Goal: Transaction & Acquisition: Book appointment/travel/reservation

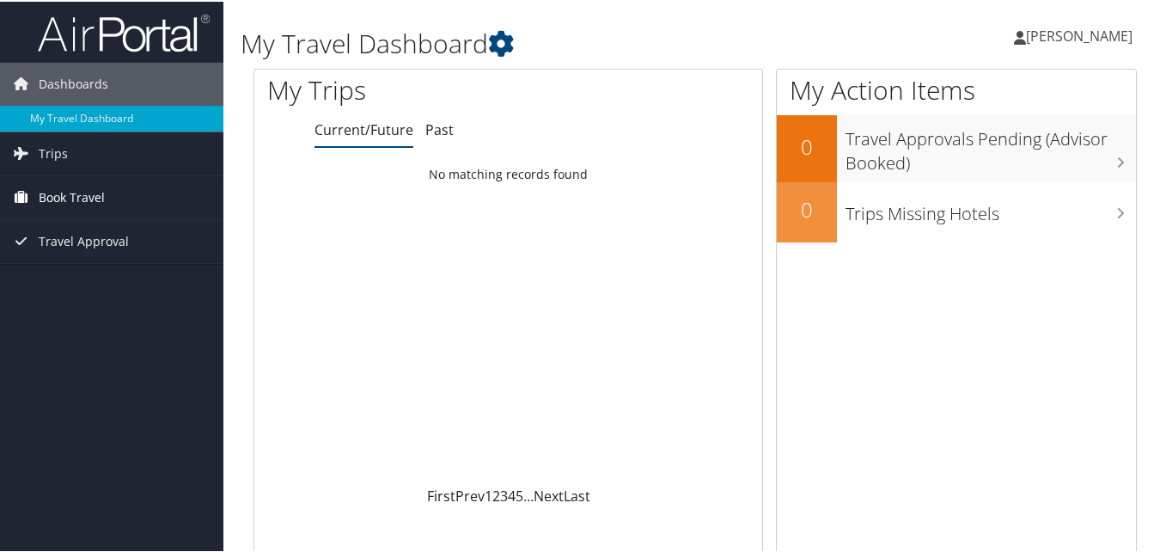
click at [76, 194] on span "Book Travel" at bounding box center [72, 195] width 66 height 43
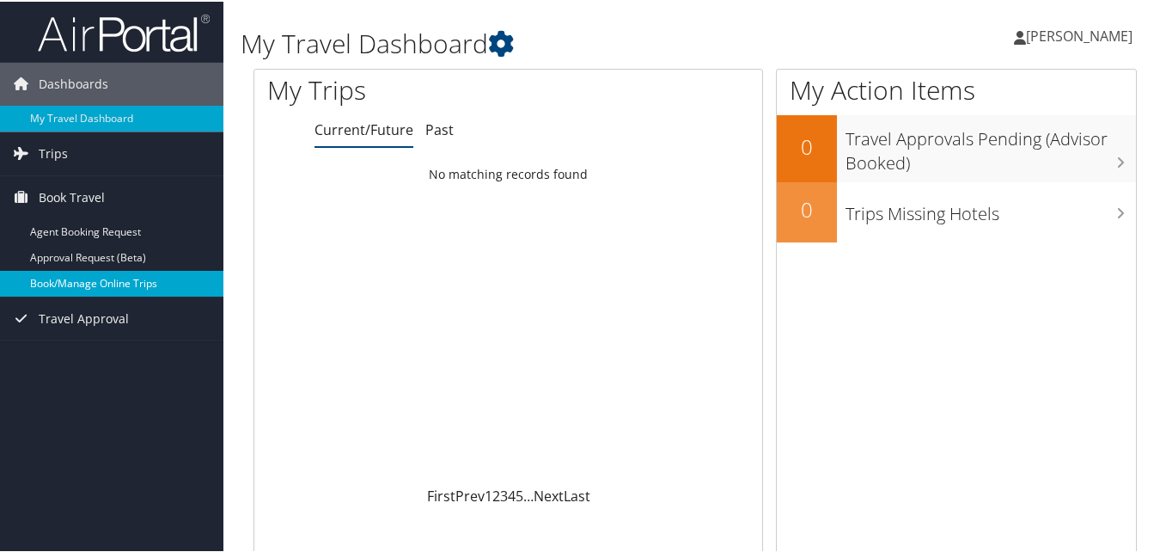
click at [80, 287] on link "Book/Manage Online Trips" at bounding box center [111, 282] width 223 height 26
